Goal: Information Seeking & Learning: Find specific fact

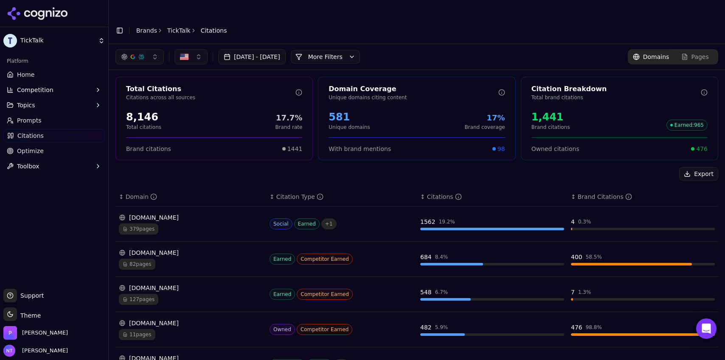
click at [346, 50] on button "More Filters" at bounding box center [325, 57] width 69 height 14
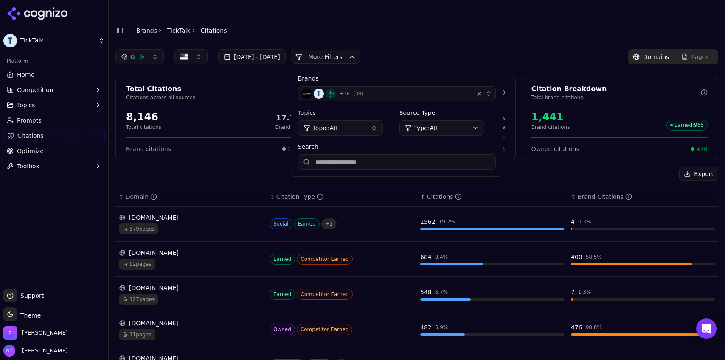
click at [356, 155] on input "Search" at bounding box center [397, 162] width 198 height 15
type input "******"
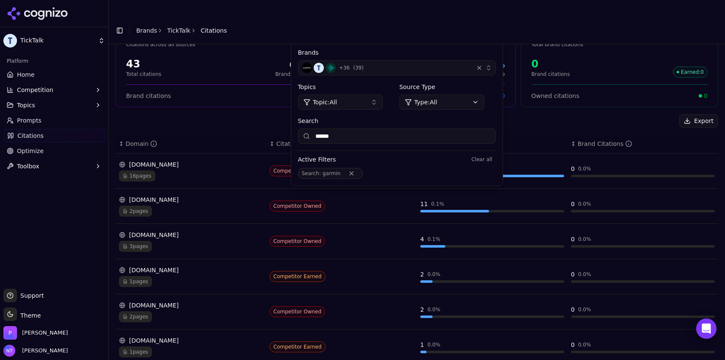
scroll to position [3, 0]
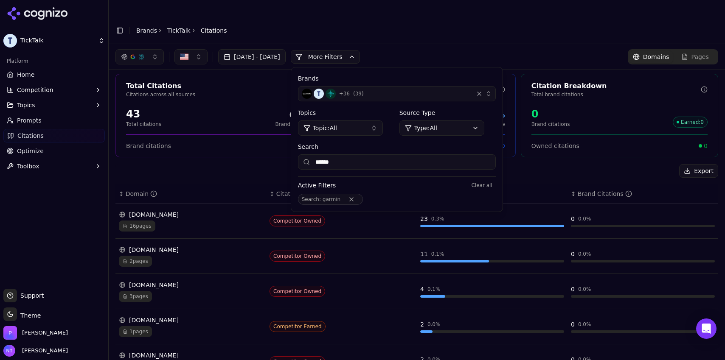
click at [546, 17] on header "Toggle Sidebar Brands TickTalk Citations" at bounding box center [417, 30] width 616 height 27
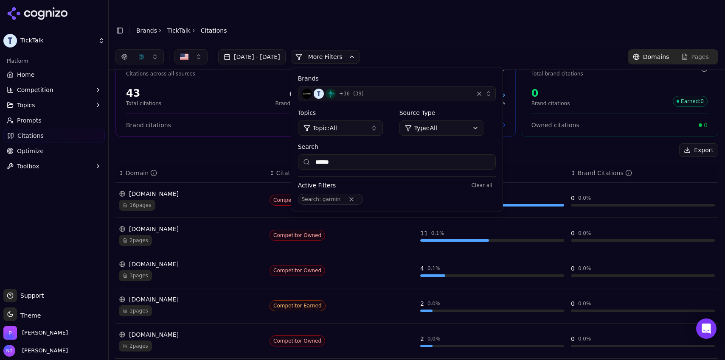
scroll to position [0, 0]
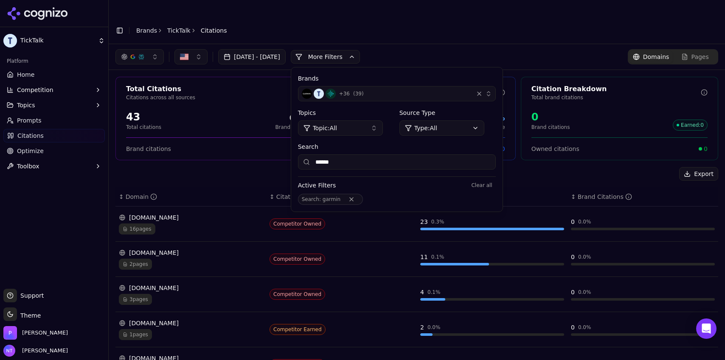
click at [139, 53] on div "button" at bounding box center [141, 56] width 7 height 7
click at [139, 91] on span "Google AI Overviews" at bounding box center [139, 91] width 53 height 17
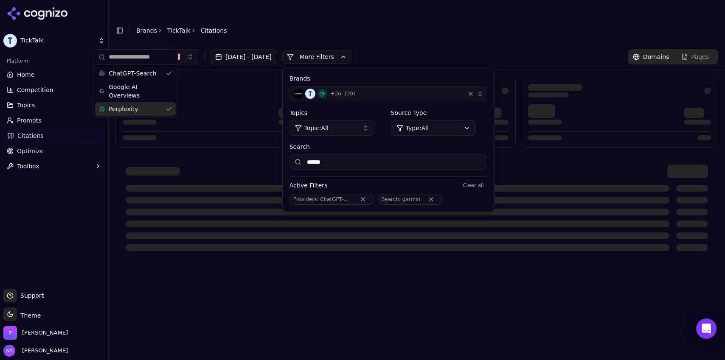
click at [138, 106] on div "Perplexity" at bounding box center [135, 109] width 81 height 14
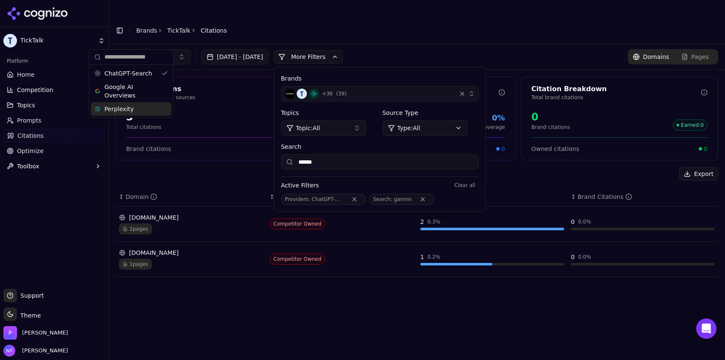
click at [143, 112] on div "Perplexity" at bounding box center [131, 109] width 81 height 14
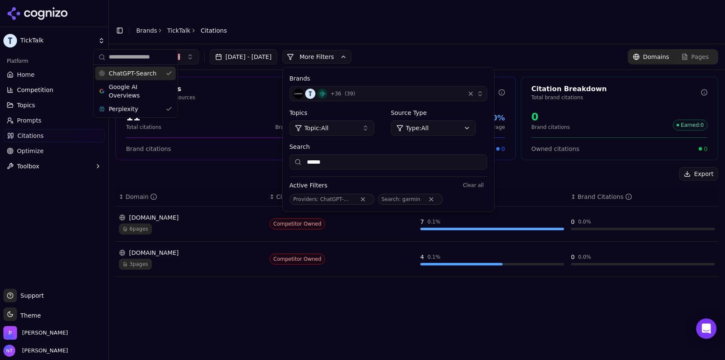
click at [145, 78] on div "ChatGPT-Search" at bounding box center [135, 74] width 81 height 14
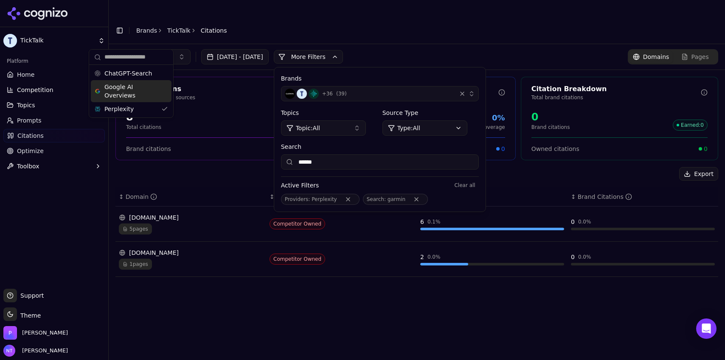
click at [116, 87] on span "Google AI Overviews" at bounding box center [130, 91] width 53 height 17
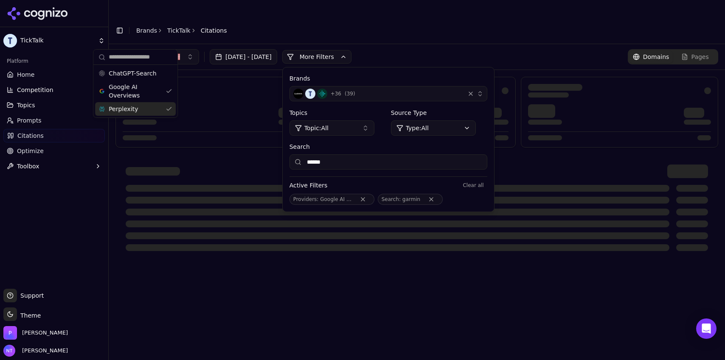
click at [119, 105] on span "Perplexity" at bounding box center [123, 109] width 29 height 8
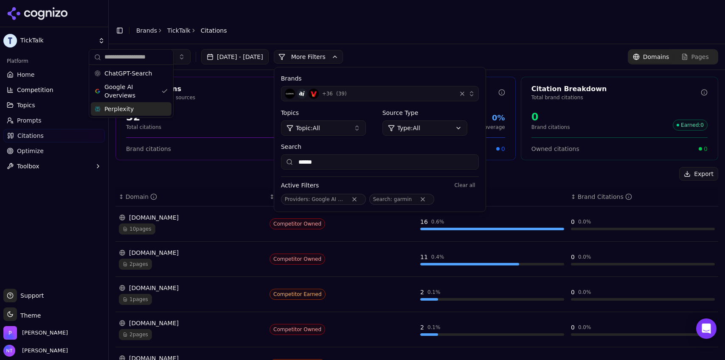
click at [485, 17] on header "Toggle Sidebar Brands TickTalk Citations" at bounding box center [417, 30] width 616 height 27
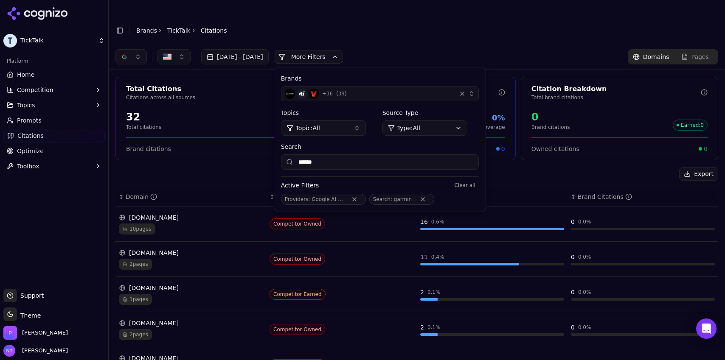
click at [385, 20] on header "Toggle Sidebar Brands TickTalk Citations" at bounding box center [417, 30] width 616 height 27
click at [349, 155] on input "******" at bounding box center [380, 162] width 198 height 15
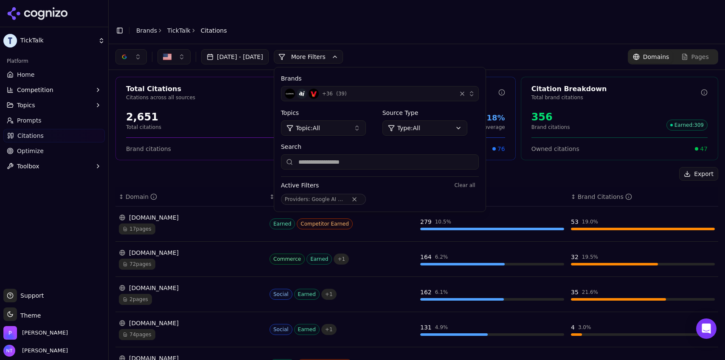
click at [484, 17] on header "Toggle Sidebar Brands TickTalk Citations" at bounding box center [417, 30] width 616 height 27
click at [358, 155] on input "Search" at bounding box center [380, 162] width 198 height 15
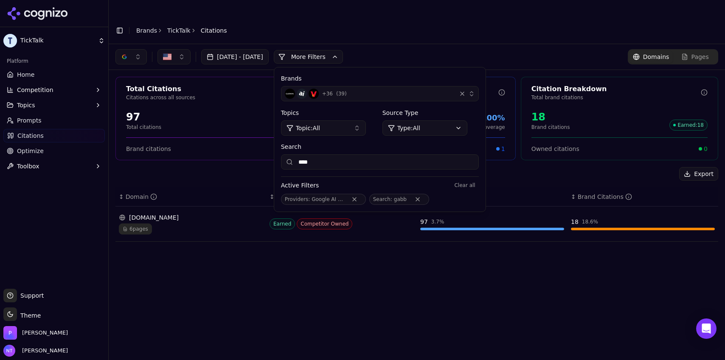
type input "****"
click at [129, 49] on button "button" at bounding box center [130, 56] width 31 height 15
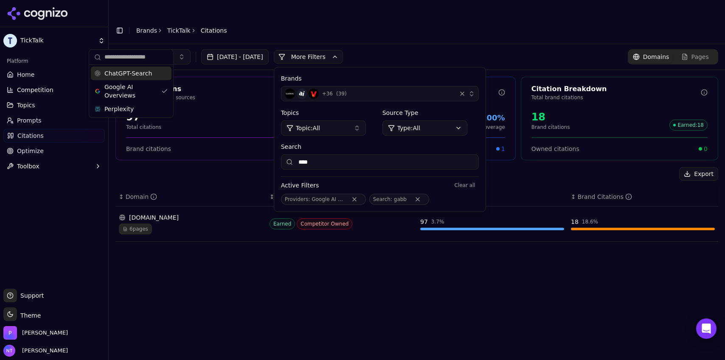
click at [127, 75] on span "ChatGPT-Search" at bounding box center [128, 73] width 48 height 8
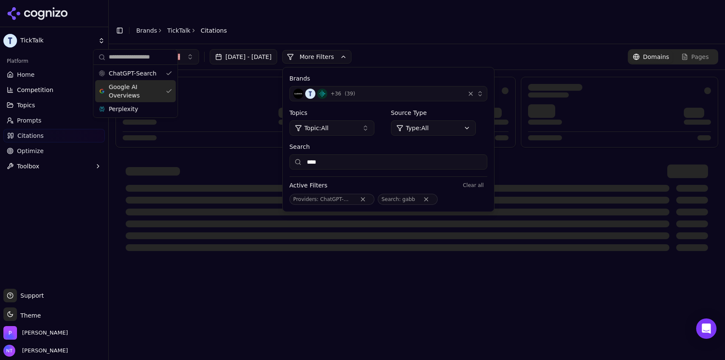
click at [125, 91] on span "Google AI Overviews" at bounding box center [135, 91] width 53 height 17
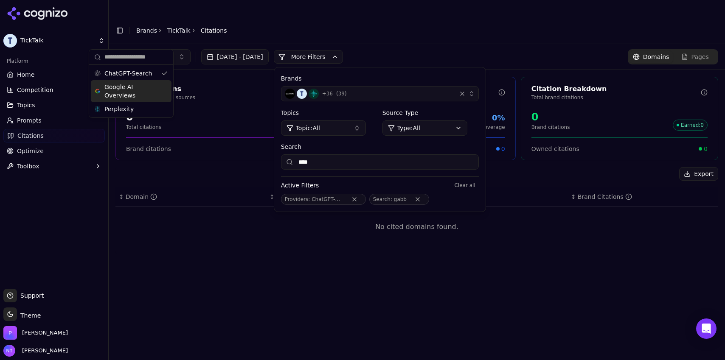
click at [129, 95] on span "Google AI Overviews" at bounding box center [130, 91] width 53 height 17
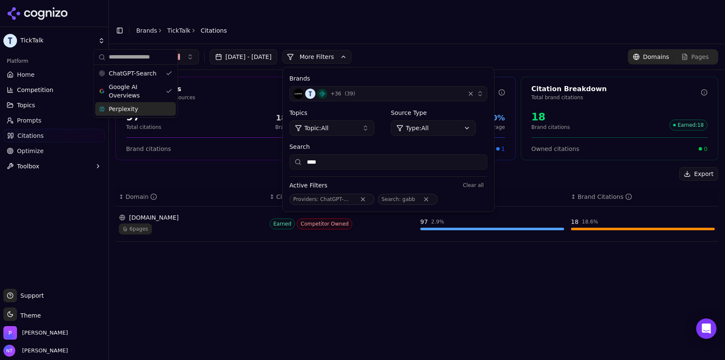
click at [134, 106] on div "Perplexity" at bounding box center [135, 109] width 81 height 14
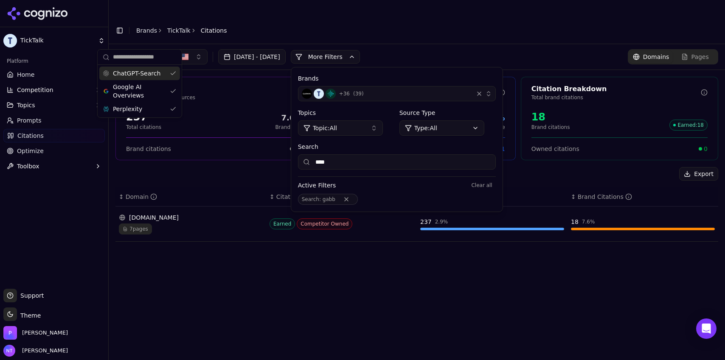
click at [145, 73] on span "ChatGPT-Search" at bounding box center [137, 73] width 48 height 8
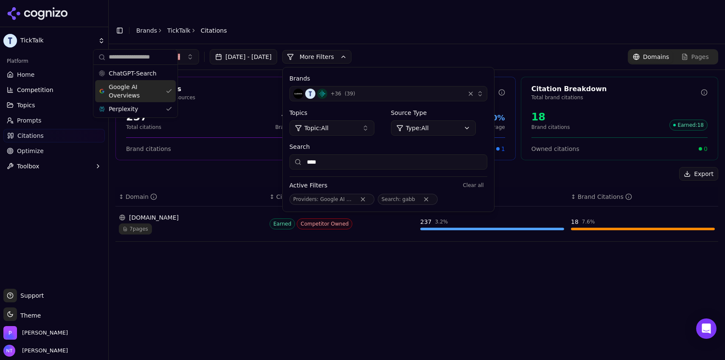
click at [141, 91] on span "Google AI Overviews" at bounding box center [135, 91] width 53 height 17
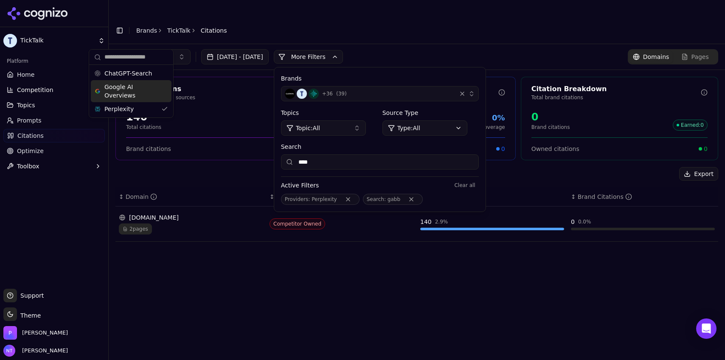
click at [181, 214] on div "[DOMAIN_NAME]" at bounding box center [191, 218] width 144 height 8
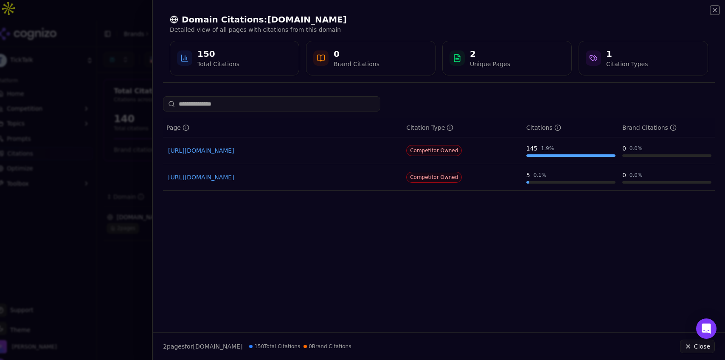
click at [714, 8] on icon "button" at bounding box center [714, 10] width 7 height 7
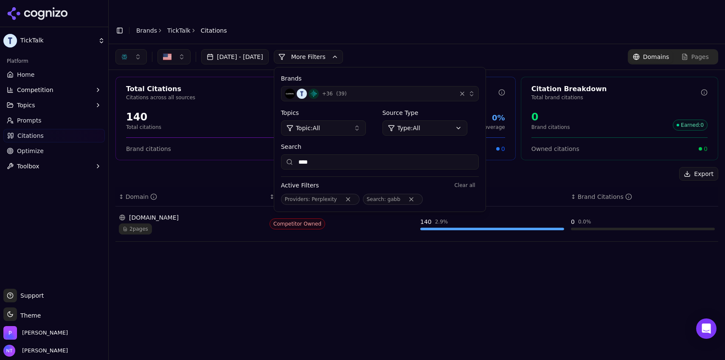
click at [128, 49] on button "button" at bounding box center [130, 56] width 31 height 15
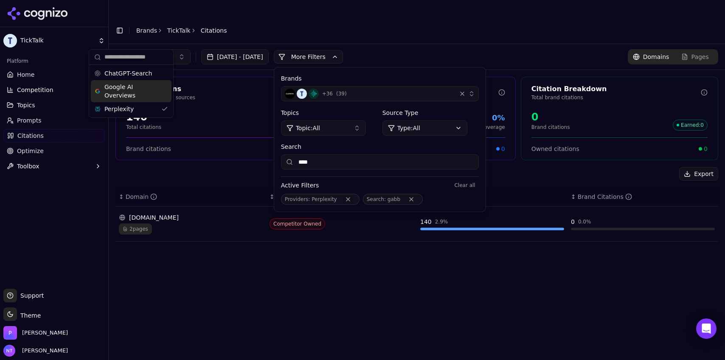
click at [124, 92] on span "Google AI Overviews" at bounding box center [130, 91] width 53 height 17
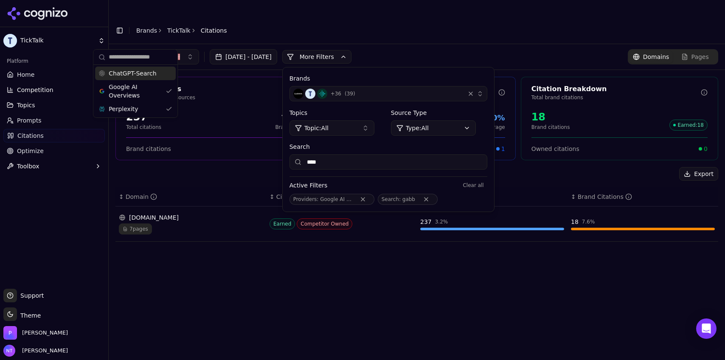
click at [131, 73] on span "ChatGPT-Search" at bounding box center [133, 73] width 48 height 8
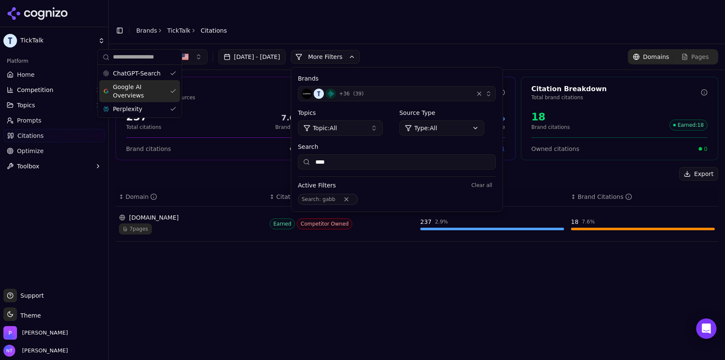
click at [179, 222] on td "[DOMAIN_NAME] 7 pages" at bounding box center [190, 224] width 151 height 35
click at [177, 224] on div "7 pages" at bounding box center [191, 229] width 144 height 11
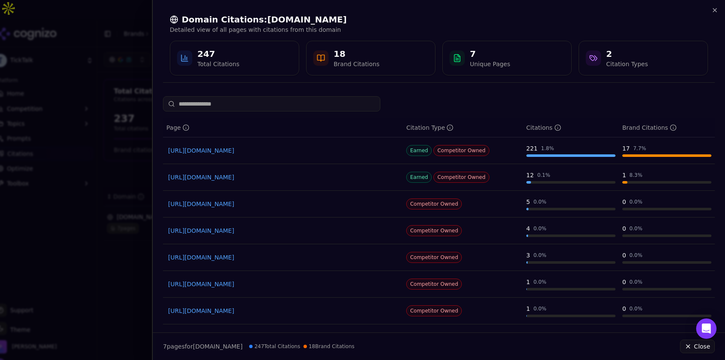
click at [713, 14] on div "Domain Citations: [DOMAIN_NAME] Detailed view of all pages with citations from …" at bounding box center [439, 45] width 552 height 76
click at [717, 13] on icon "button" at bounding box center [714, 10] width 7 height 7
